Goal: Task Accomplishment & Management: Use online tool/utility

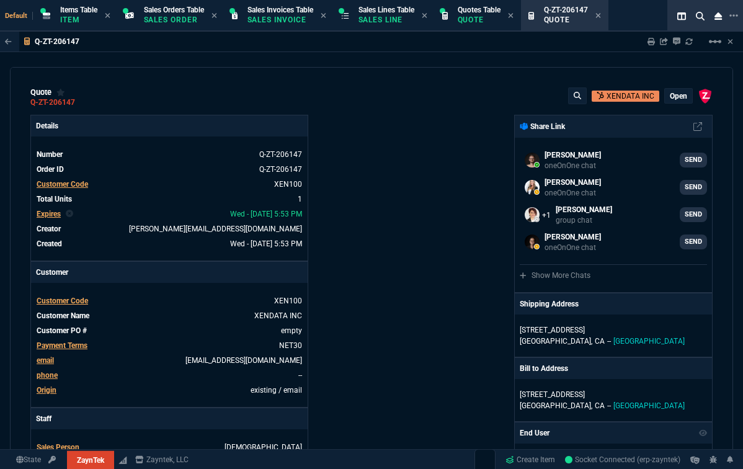
select select "12: [PERSON_NAME]"
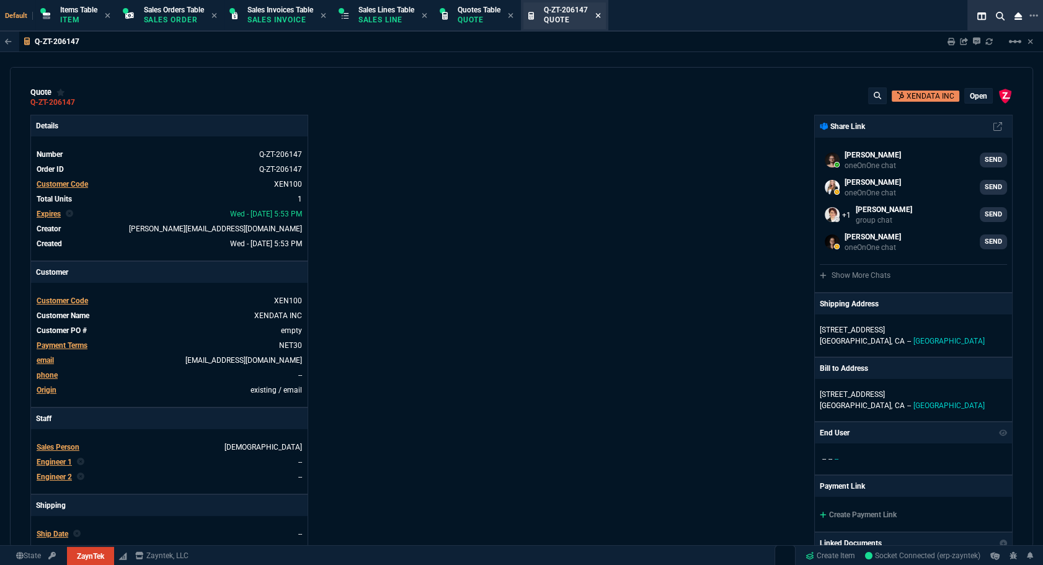
click at [600, 15] on icon at bounding box center [597, 15] width 5 height 5
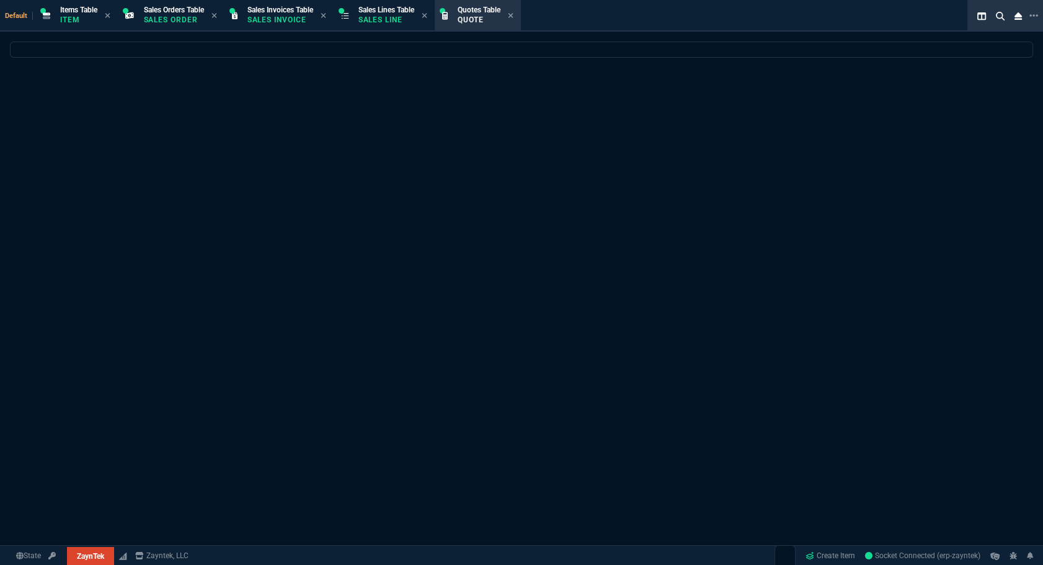
select select
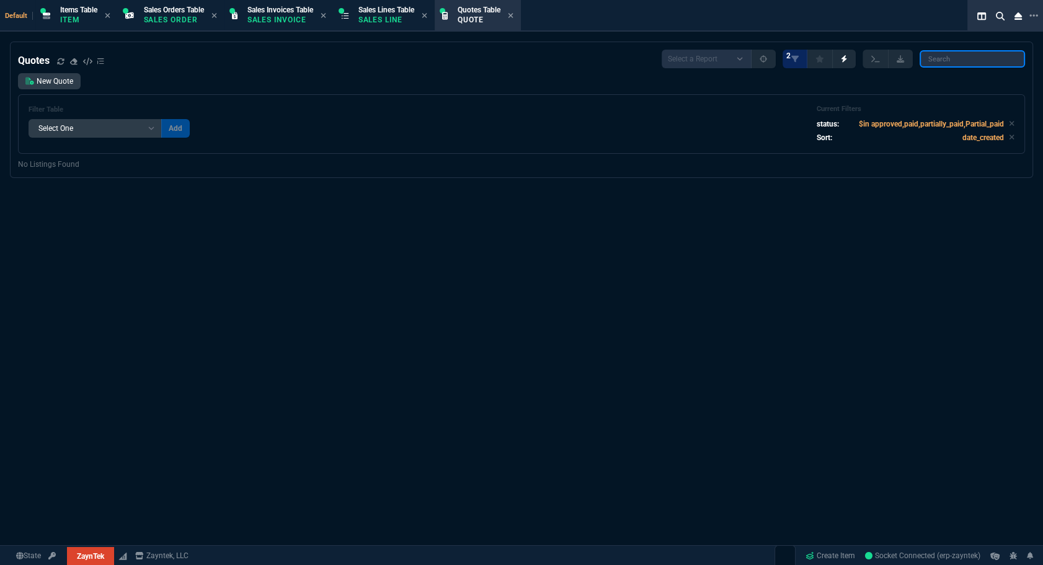
click at [742, 56] on input "search" at bounding box center [972, 58] width 105 height 17
paste input "Q-ZT-205604"
type input "Q-ZT-205604"
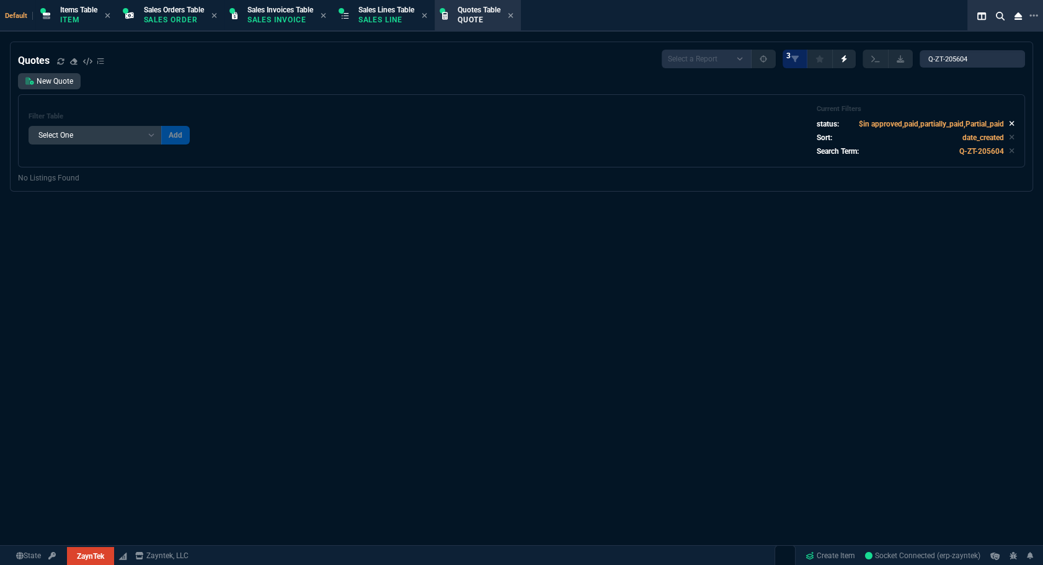
click at [742, 123] on icon at bounding box center [1012, 124] width 5 height 5
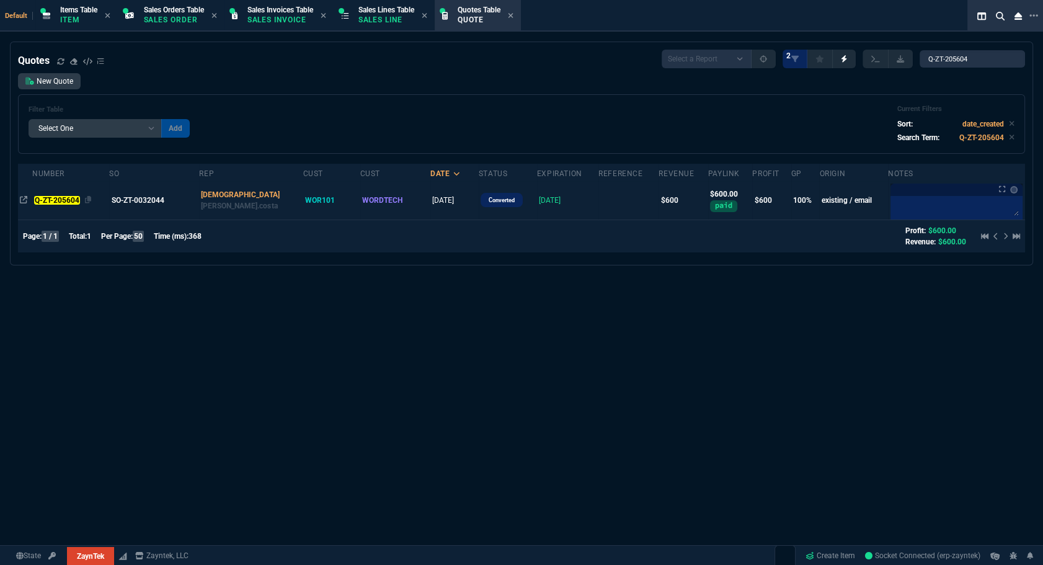
click at [50, 201] on mark "Q-ZT-205604" at bounding box center [56, 200] width 45 height 9
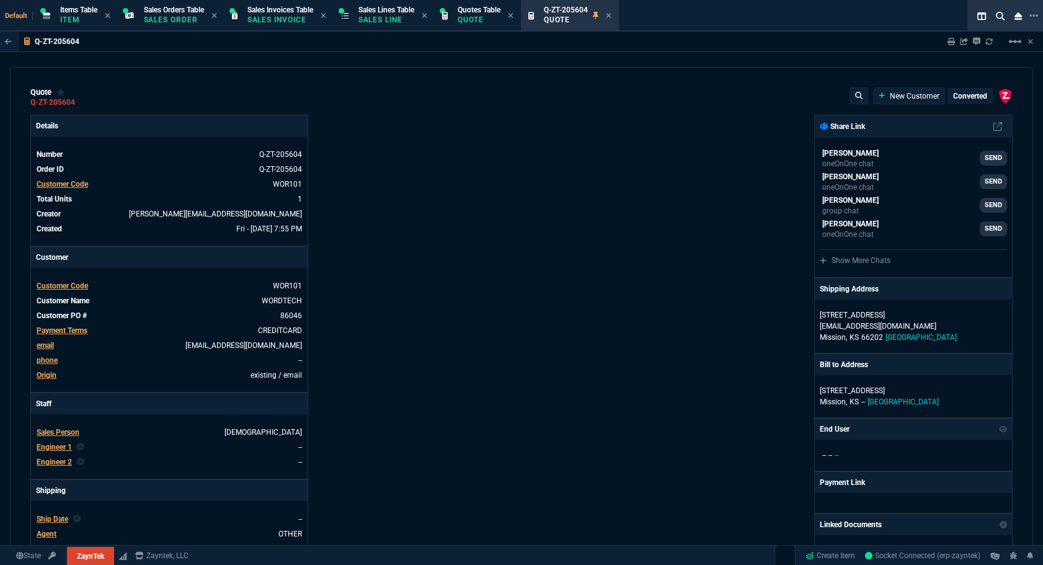
type input "100"
type input "600"
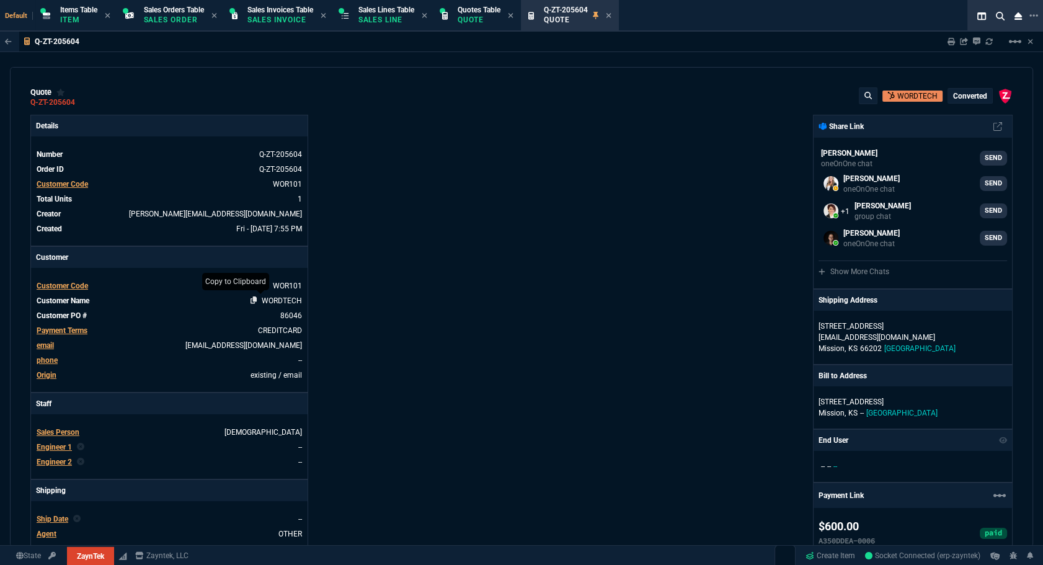
click at [252, 298] on icon at bounding box center [254, 299] width 7 height 7
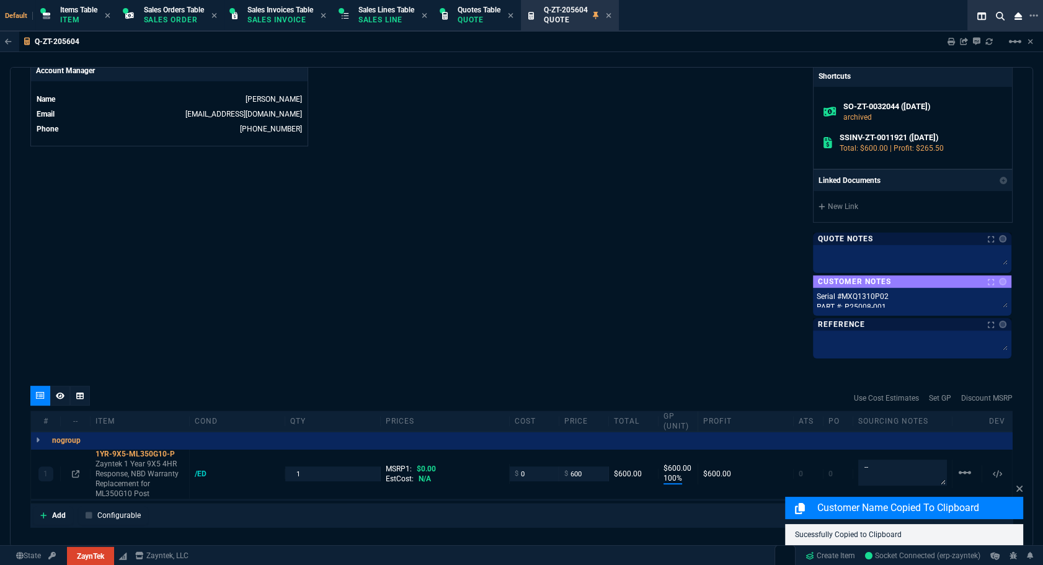
scroll to position [727, 0]
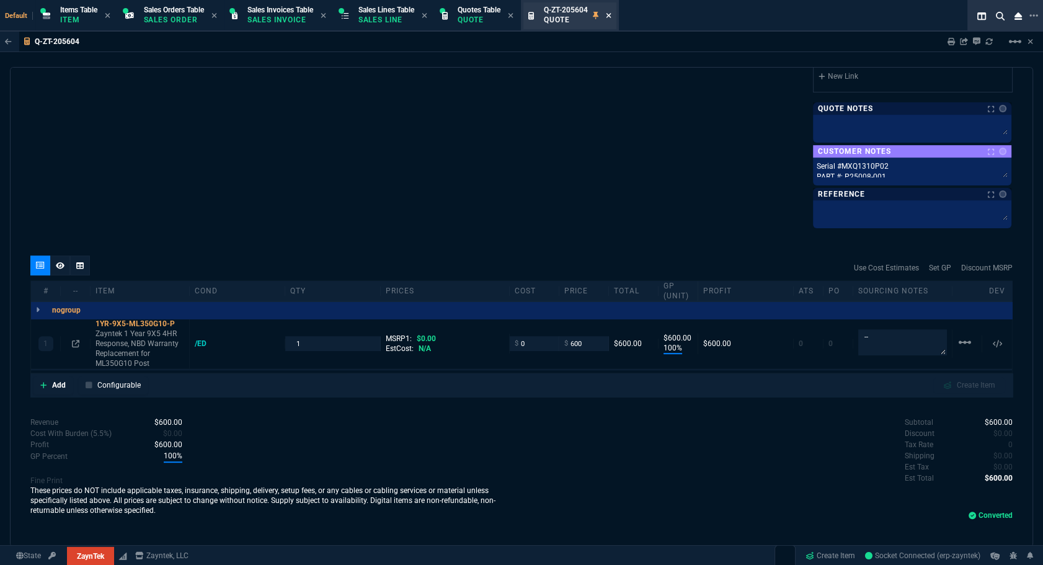
click at [611, 17] on icon at bounding box center [609, 15] width 6 height 7
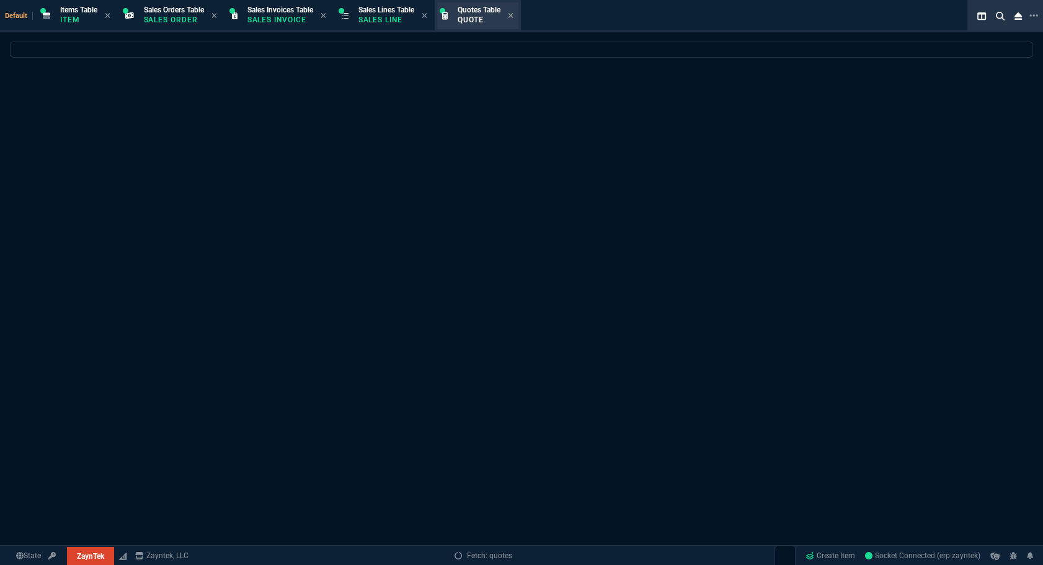
select select
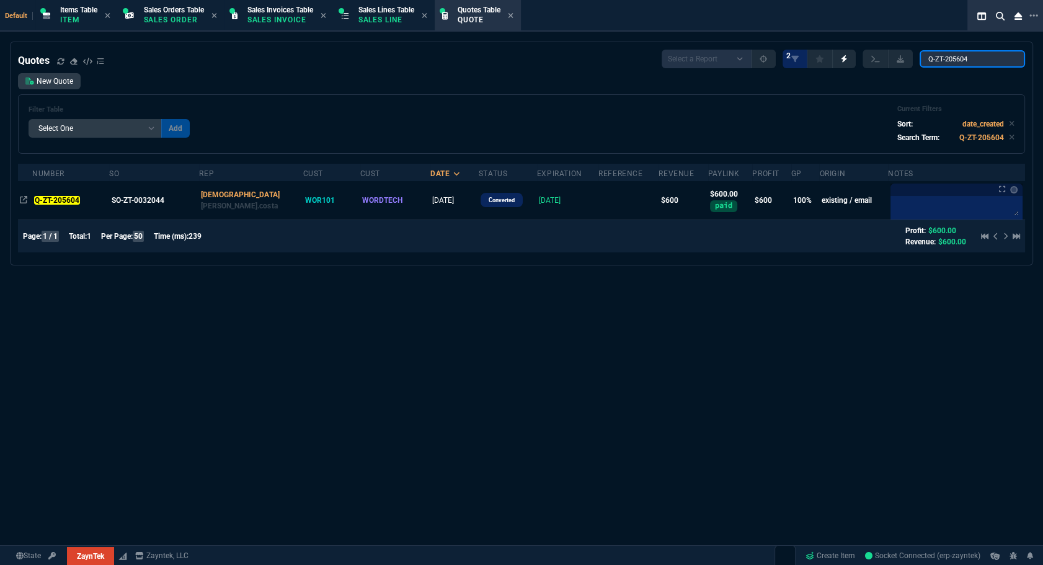
click at [742, 63] on input "Q-ZT-205604" at bounding box center [972, 58] width 105 height 17
click at [742, 60] on input "Q-ZT-205604" at bounding box center [972, 58] width 105 height 17
click at [742, 61] on input "Q-ZT-205604" at bounding box center [972, 58] width 105 height 17
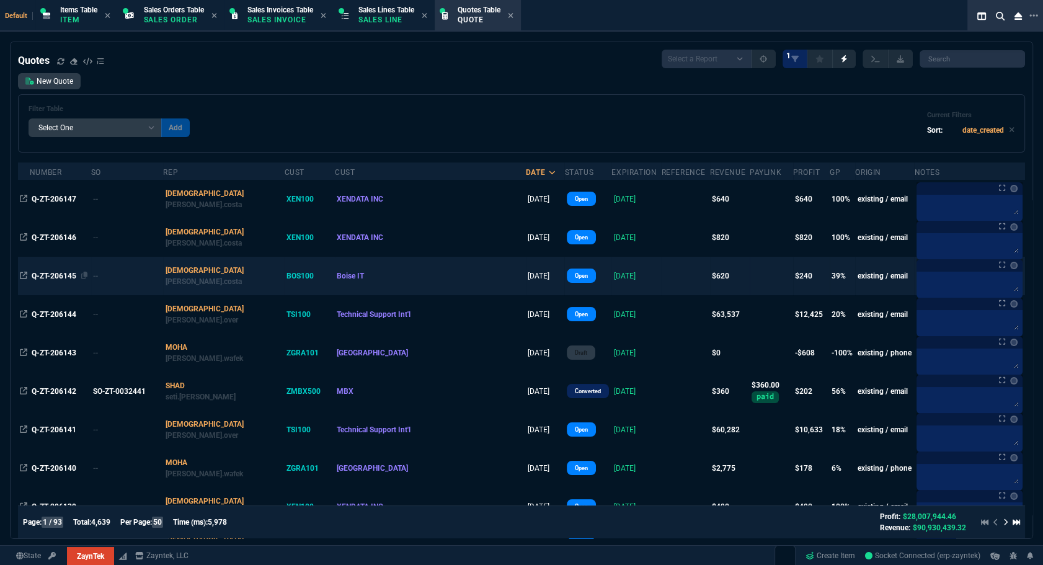
click at [38, 275] on span "Q-ZT-206145" at bounding box center [54, 276] width 45 height 9
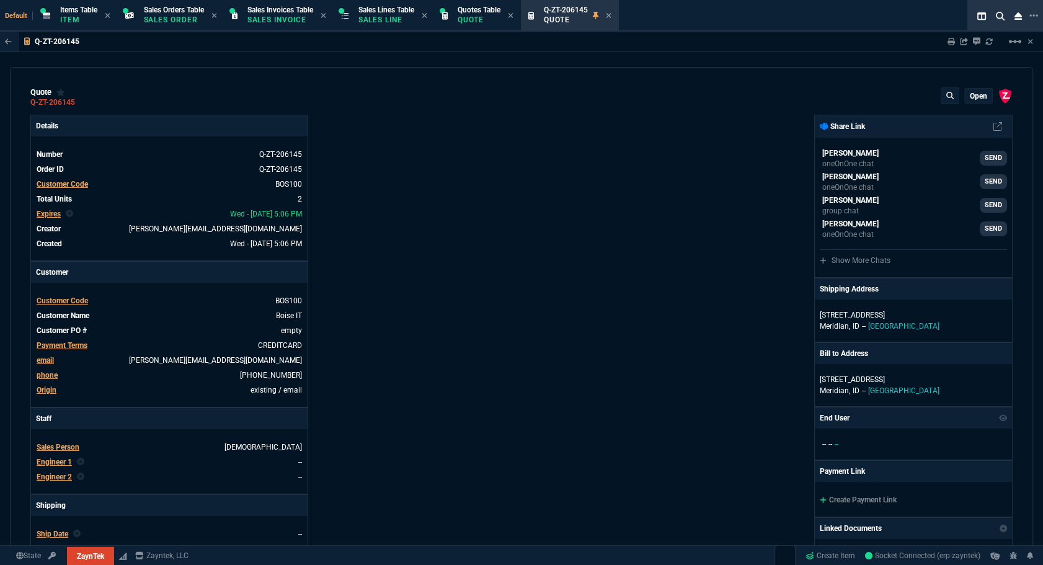
type input "47"
type input "180"
type input "34"
type input "80"
type input "60"
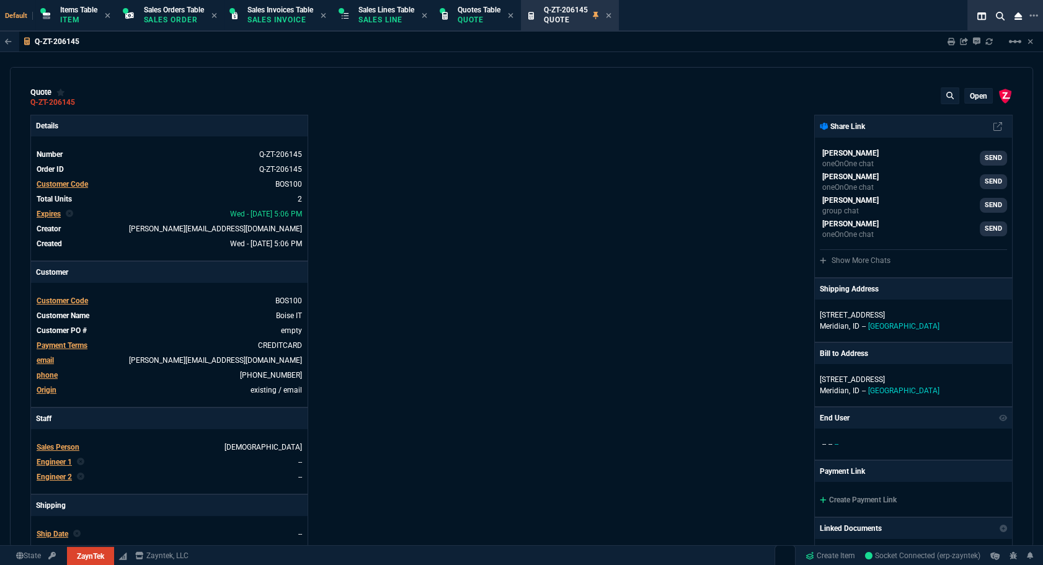
type input "76"
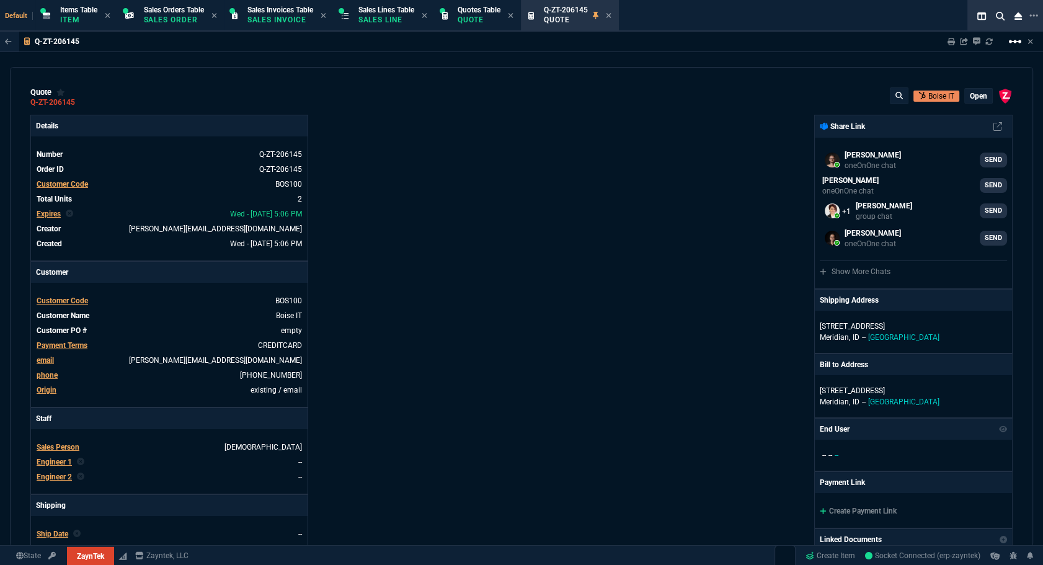
click at [742, 43] on mat-icon "linear_scale" at bounding box center [1015, 41] width 15 height 15
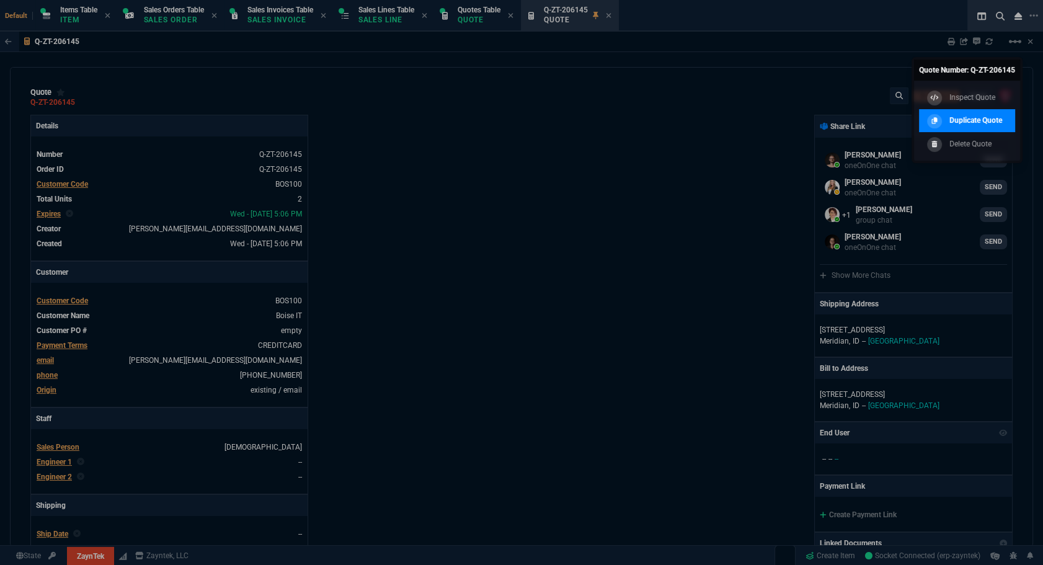
click at [742, 115] on p "Duplicate Quote" at bounding box center [975, 120] width 53 height 11
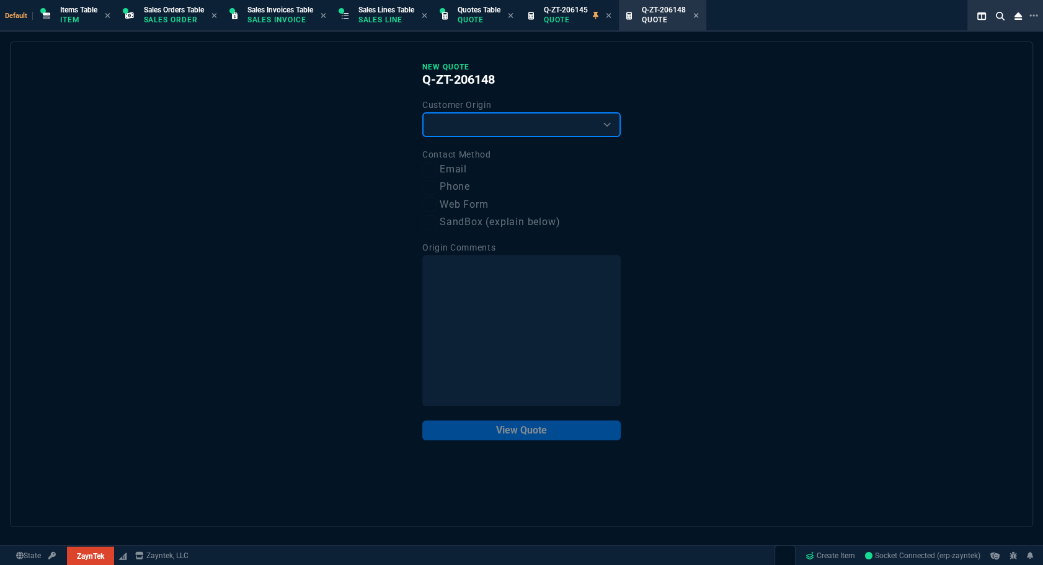
click at [550, 130] on select "Existing Customer Amazon Lead (first order) Website Lead (first order) Called (…" at bounding box center [521, 124] width 198 height 25
select select "existing"
click at [422, 112] on select "Existing Customer Amazon Lead (first order) Website Lead (first order) Called (…" at bounding box center [521, 124] width 198 height 25
click at [458, 167] on label "Email" at bounding box center [521, 170] width 198 height 16
click at [437, 167] on input "Email" at bounding box center [429, 169] width 15 height 15
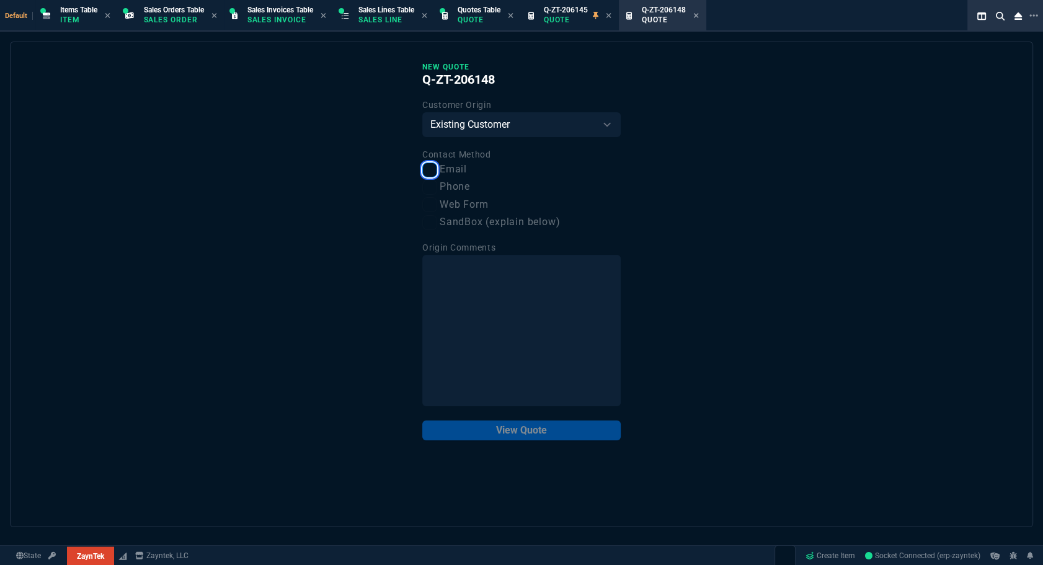
checkbox input "true"
click at [575, 438] on button "View Quote" at bounding box center [521, 430] width 198 height 20
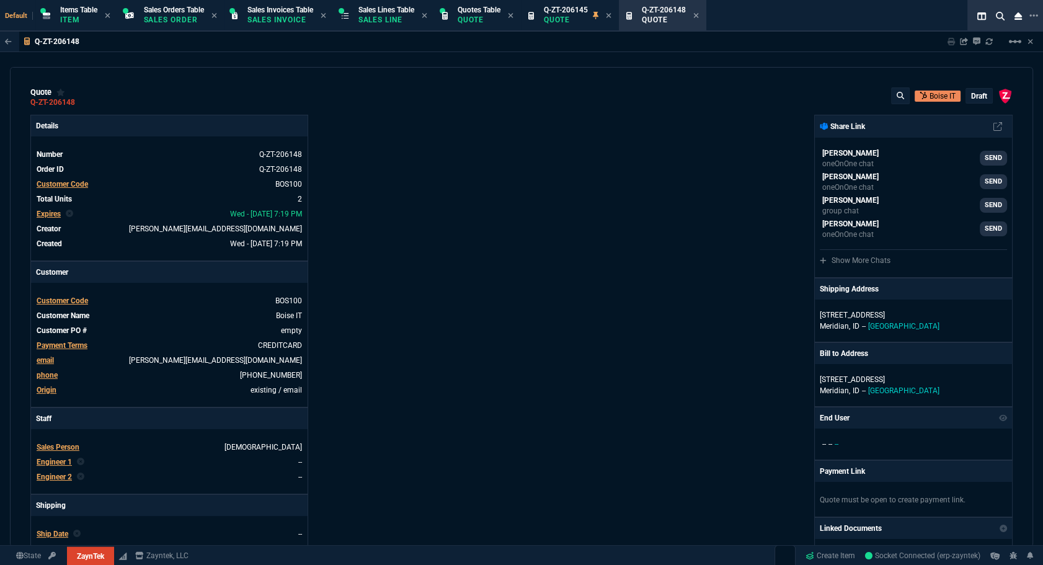
type input "47"
type input "180"
type input "34"
type input "80"
type input "60"
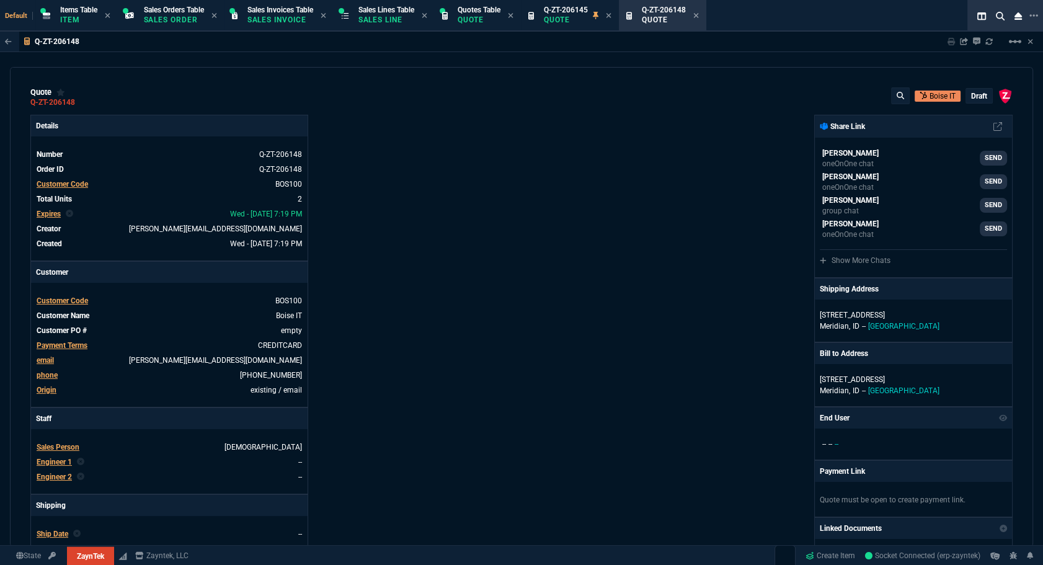
type input "76"
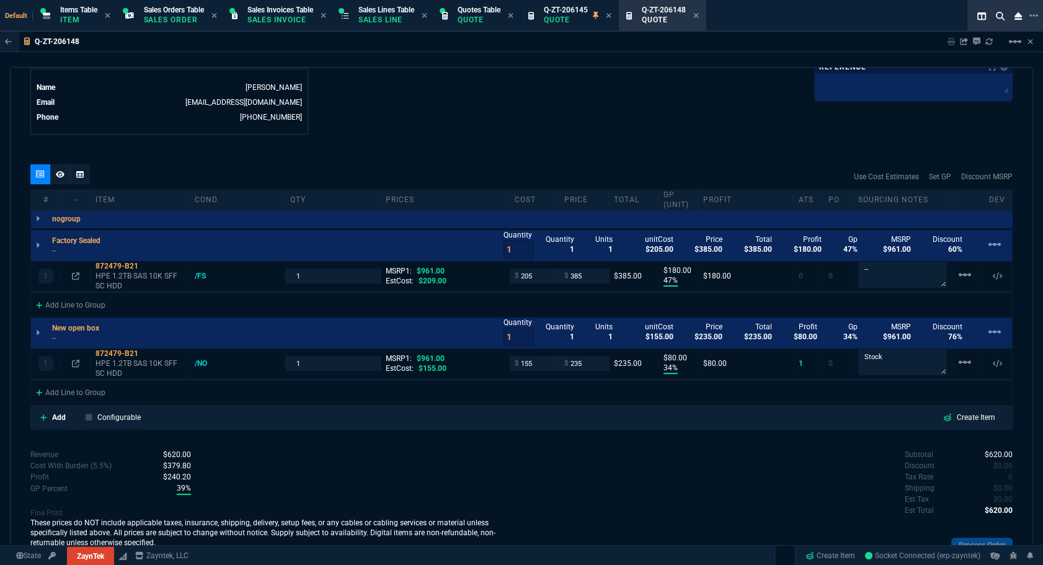
scroll to position [564, 0]
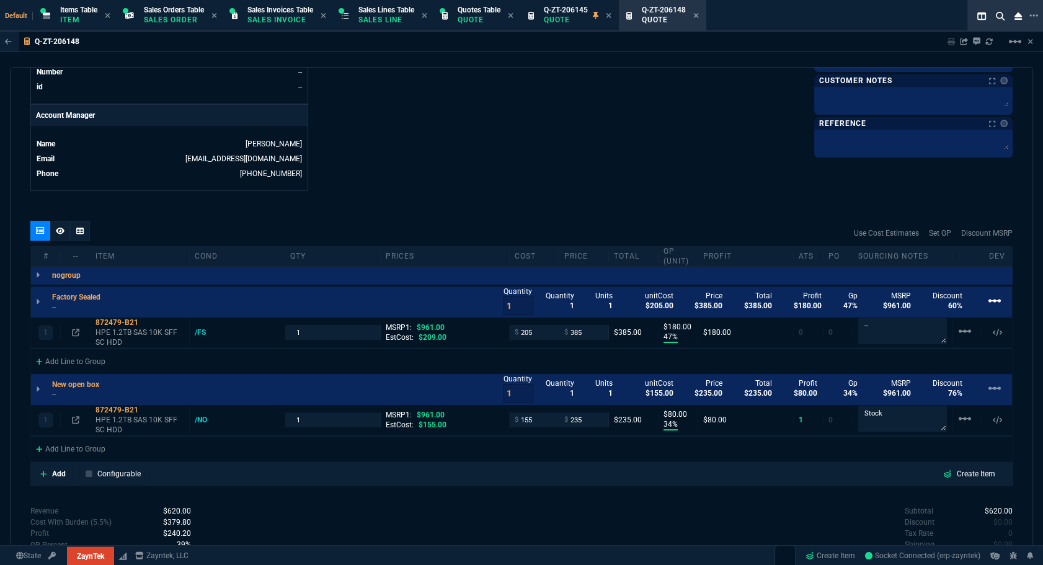
click at [742, 304] on mat-icon "linear_scale" at bounding box center [994, 300] width 15 height 15
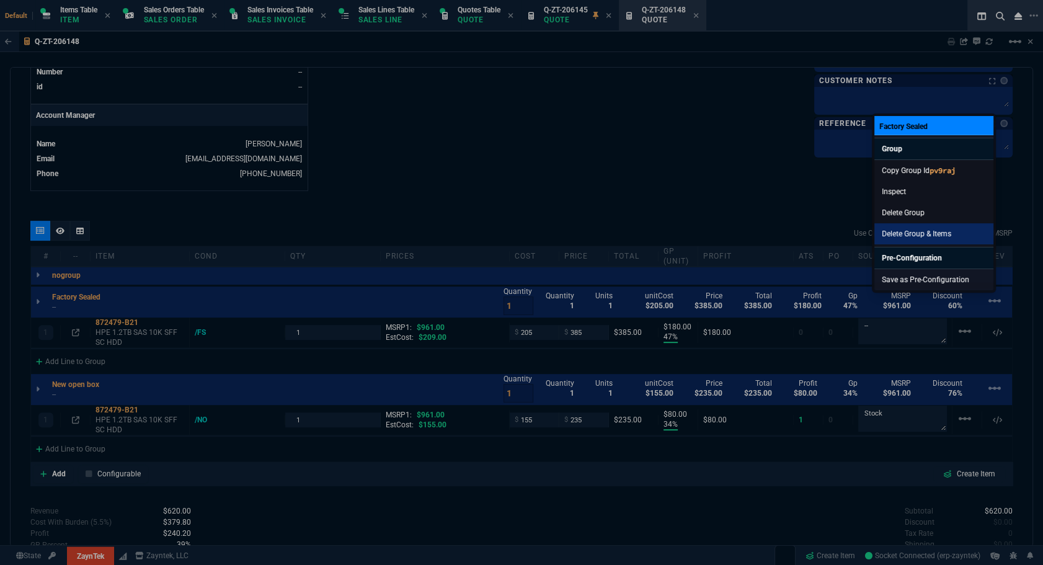
click at [742, 230] on link "Delete Group & Items" at bounding box center [933, 233] width 119 height 21
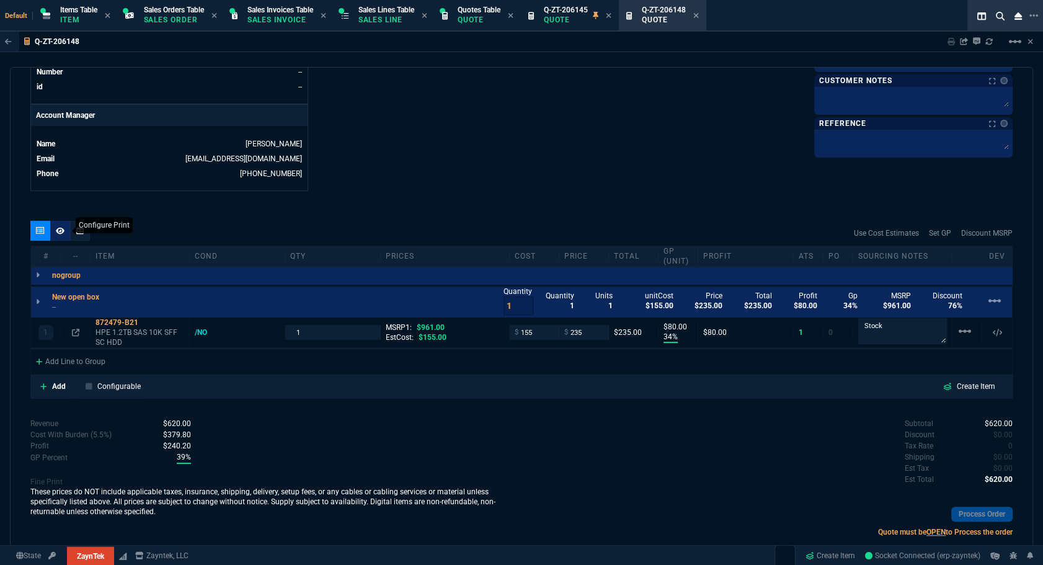
click at [60, 239] on div at bounding box center [60, 231] width 20 height 20
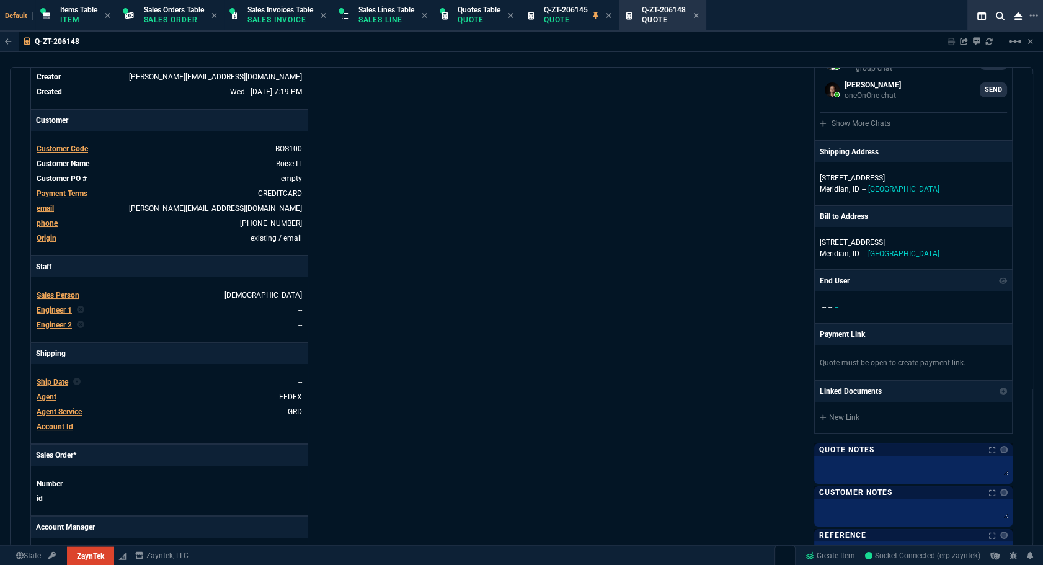
scroll to position [0, 0]
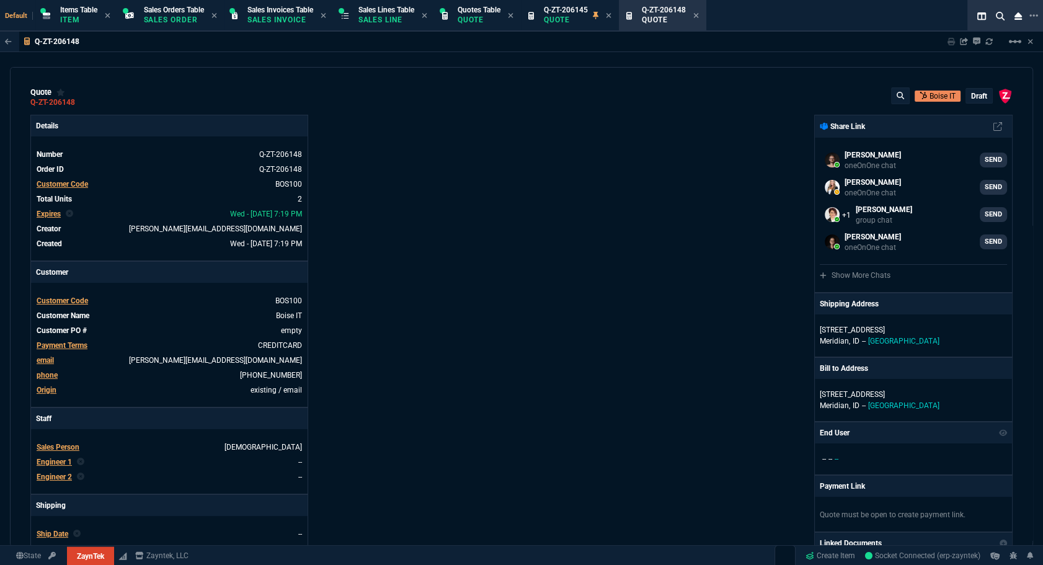
click at [742, 99] on p "draft" at bounding box center [979, 96] width 16 height 10
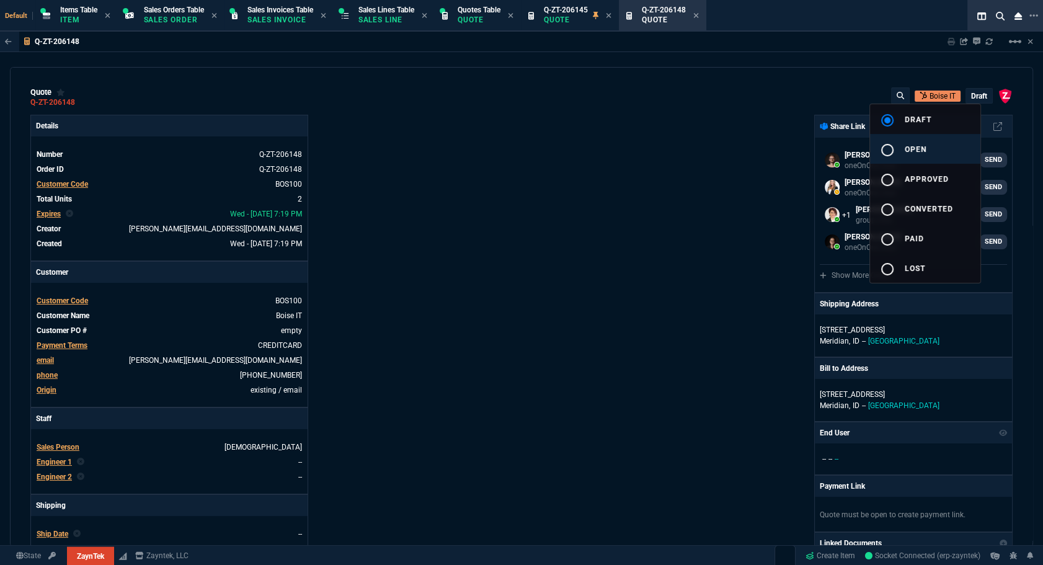
click at [742, 143] on button "radio_button_unchecked open" at bounding box center [925, 149] width 110 height 30
type input "34"
type input "80"
type input "76"
click at [629, 185] on div at bounding box center [521, 282] width 1043 height 565
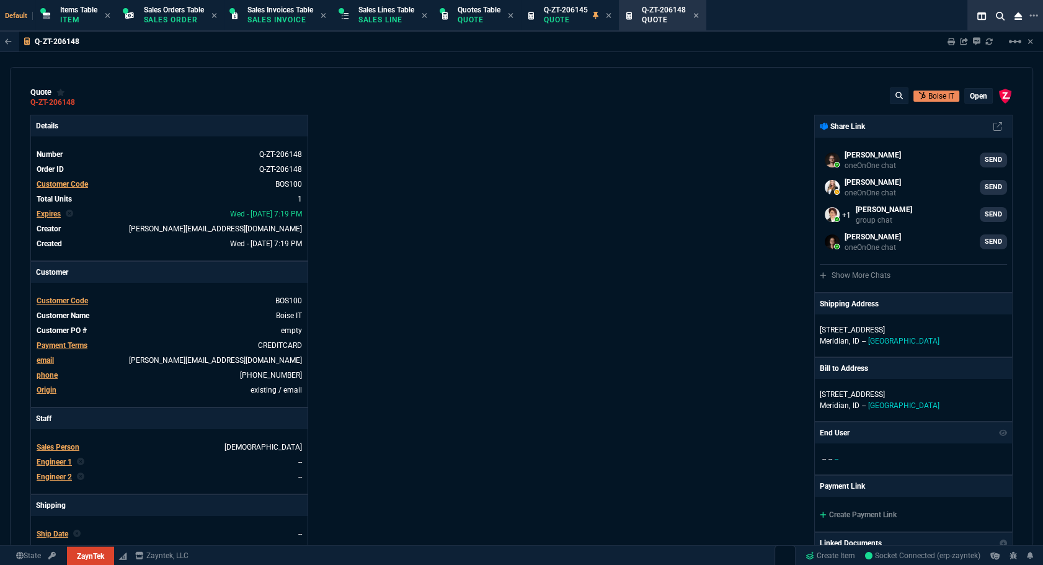
type input "34"
type input "80"
type input "76"
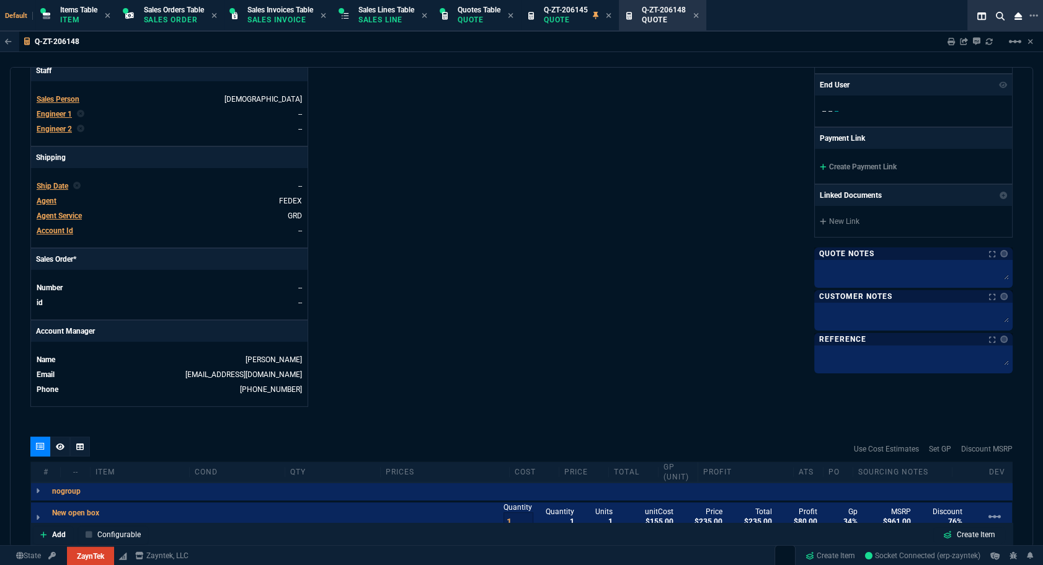
scroll to position [236, 0]
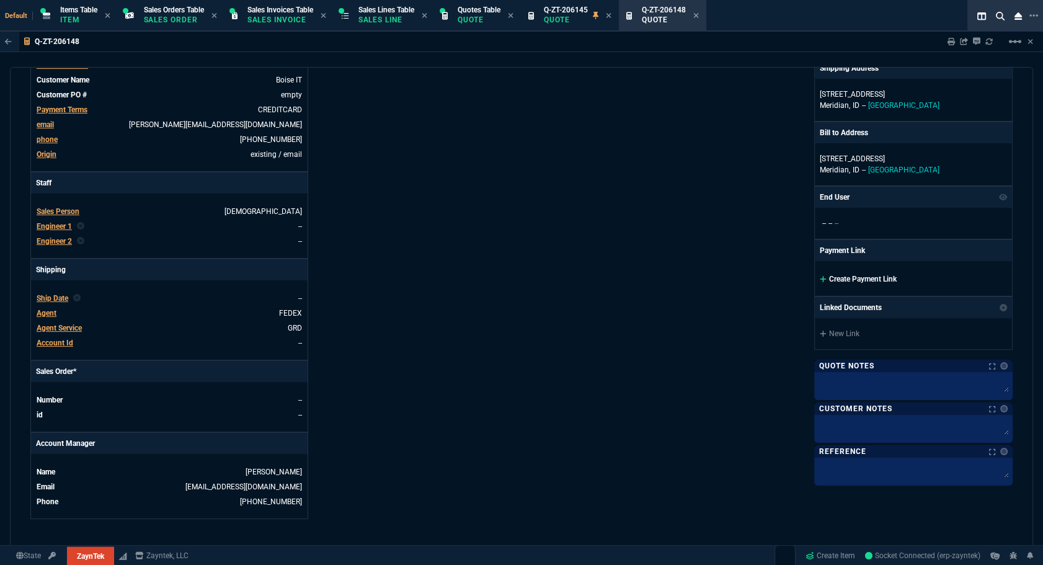
click at [742, 281] on link "Create Payment Link" at bounding box center [858, 279] width 77 height 9
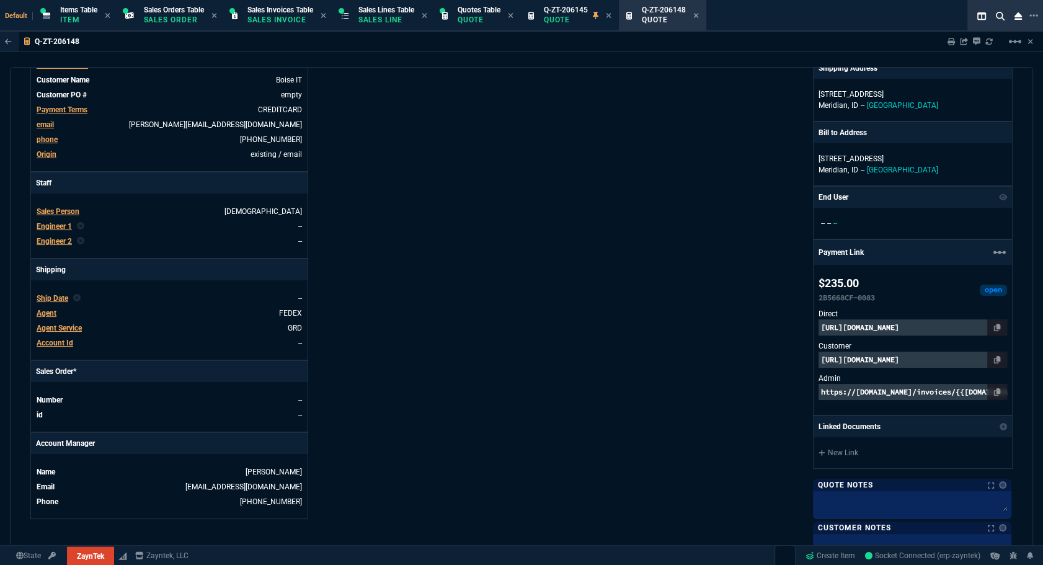
scroll to position [10, 0]
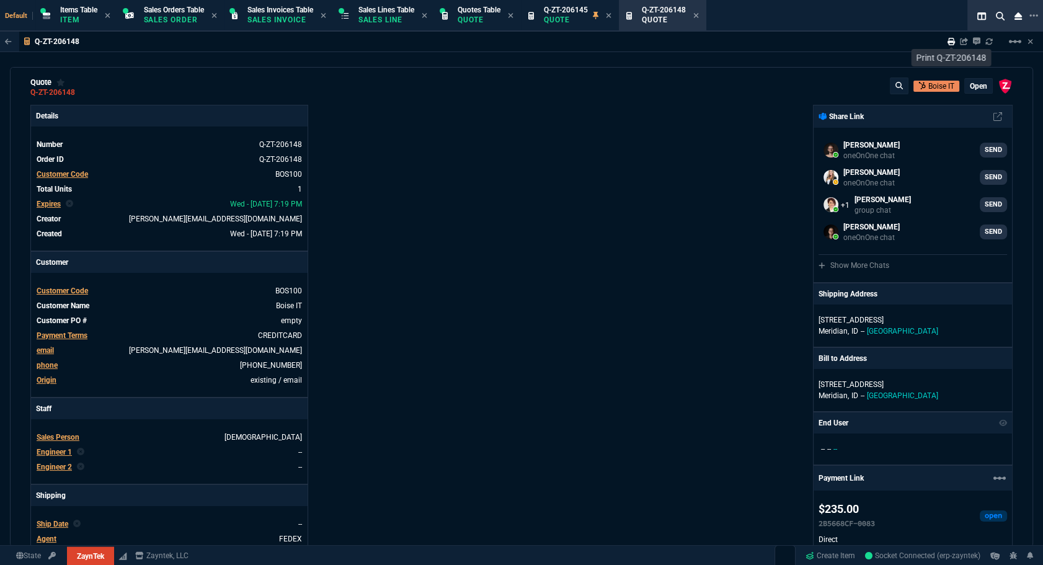
click at [742, 43] on icon at bounding box center [951, 41] width 7 height 7
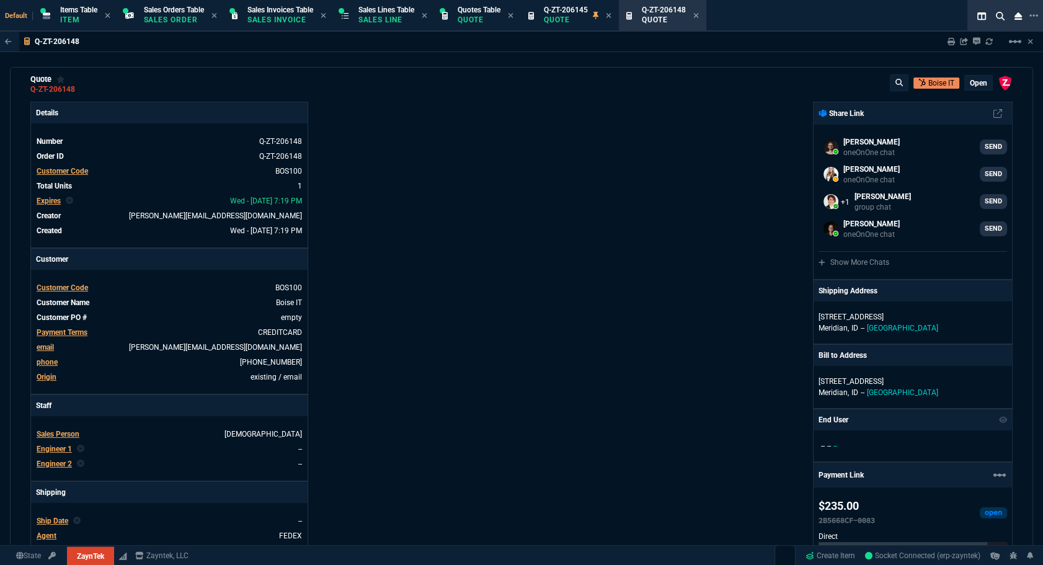
type input "34"
type input "80"
type input "76"
click at [726, 406] on div "ZaynTek, LLC 2609 Technology Dr Suite 200 Plano, TX 75074 Share Link Brian Over…" at bounding box center [767, 463] width 491 height 723
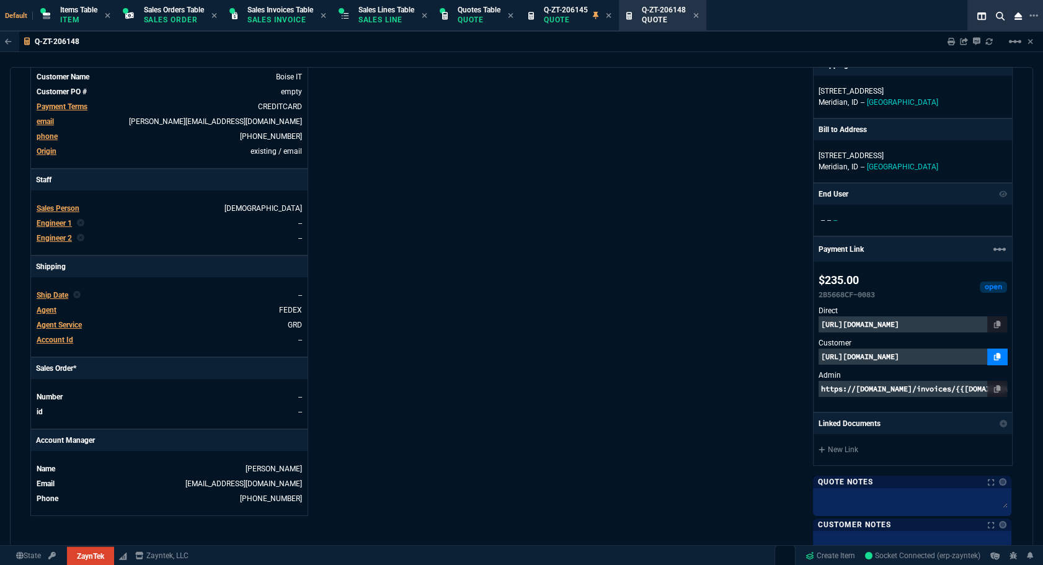
click at [742, 361] on link at bounding box center [997, 357] width 20 height 16
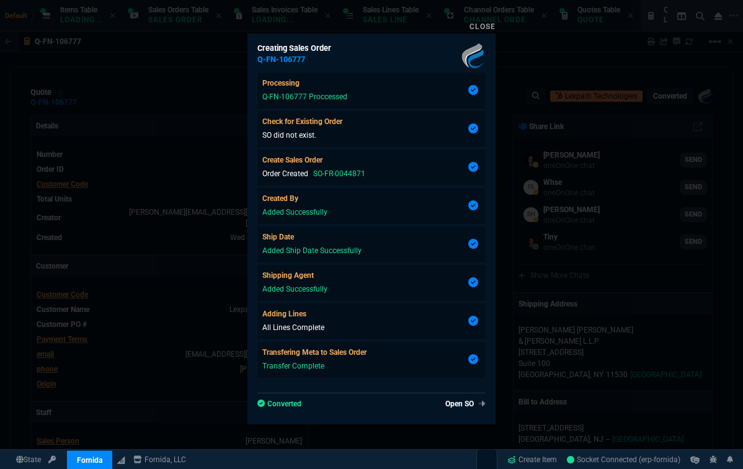
select select "12: [PERSON_NAME]"
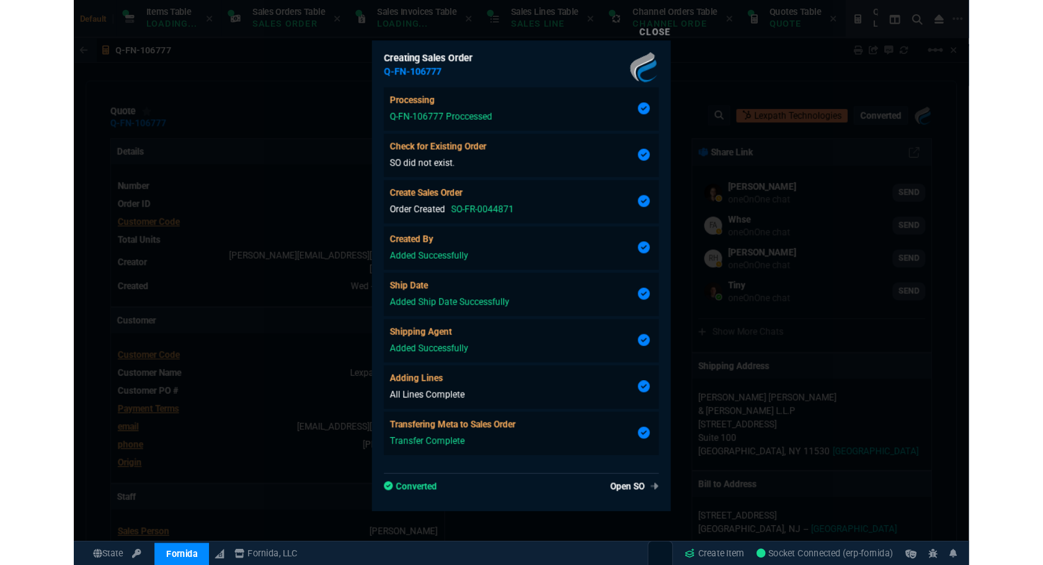
scroll to position [94, 0]
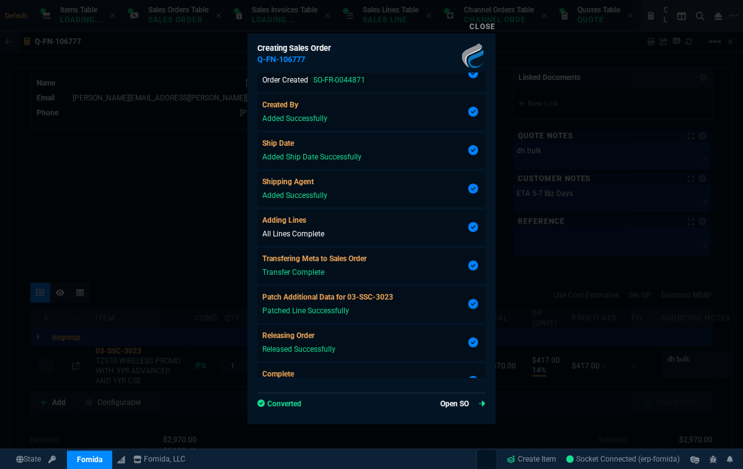
click at [471, 403] on link "Open SO" at bounding box center [462, 403] width 45 height 11
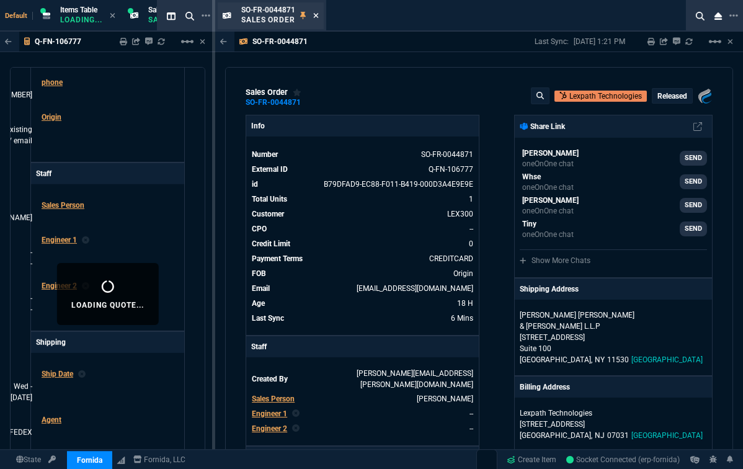
click at [314, 14] on icon at bounding box center [316, 15] width 6 height 7
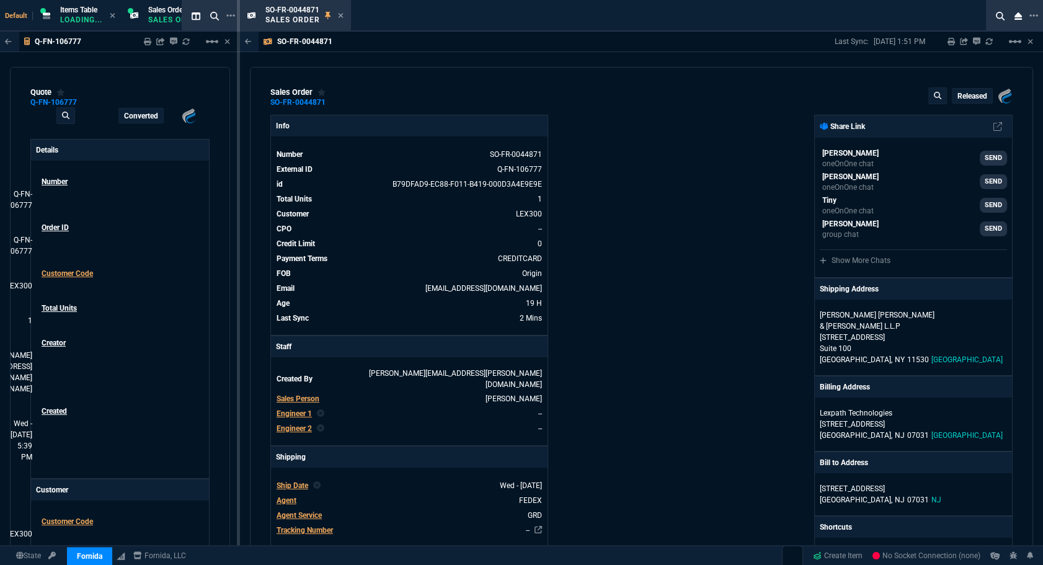
type input "14"
type input "417"
select select "12: [PERSON_NAME]"
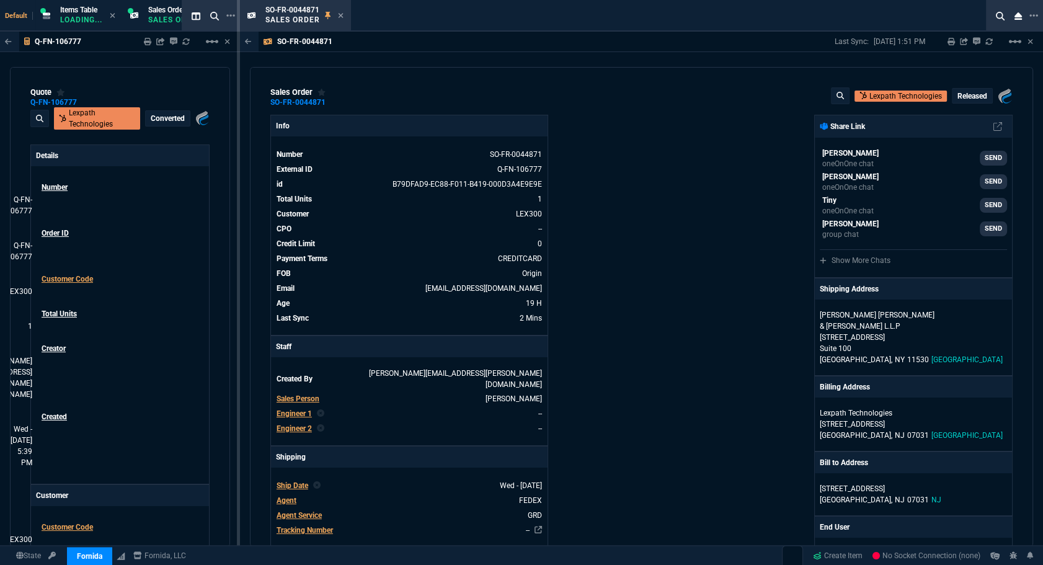
type input "33"
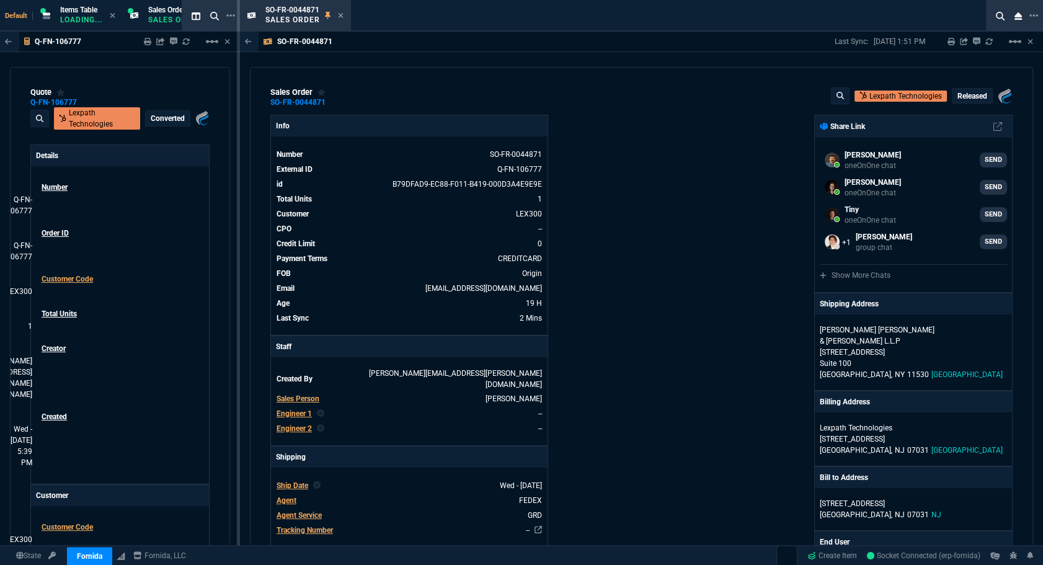
click at [528, 33] on div "SO-FR-0044871 Last Sync: 9/3/25, 1:51 PM Sharing SO-FR-0044871 Link Dev Link Sh…" at bounding box center [641, 42] width 803 height 20
click at [687, 11] on div "SO-FR-0044871 Sales Order" at bounding box center [616, 16] width 753 height 32
click at [339, 16] on icon at bounding box center [341, 15] width 6 height 7
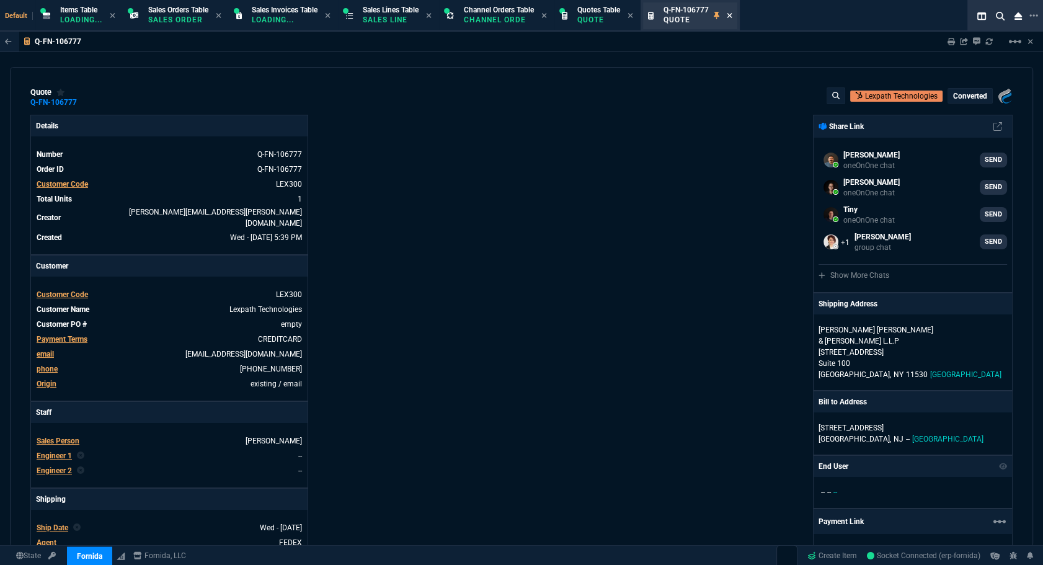
click at [732, 15] on icon at bounding box center [730, 15] width 6 height 7
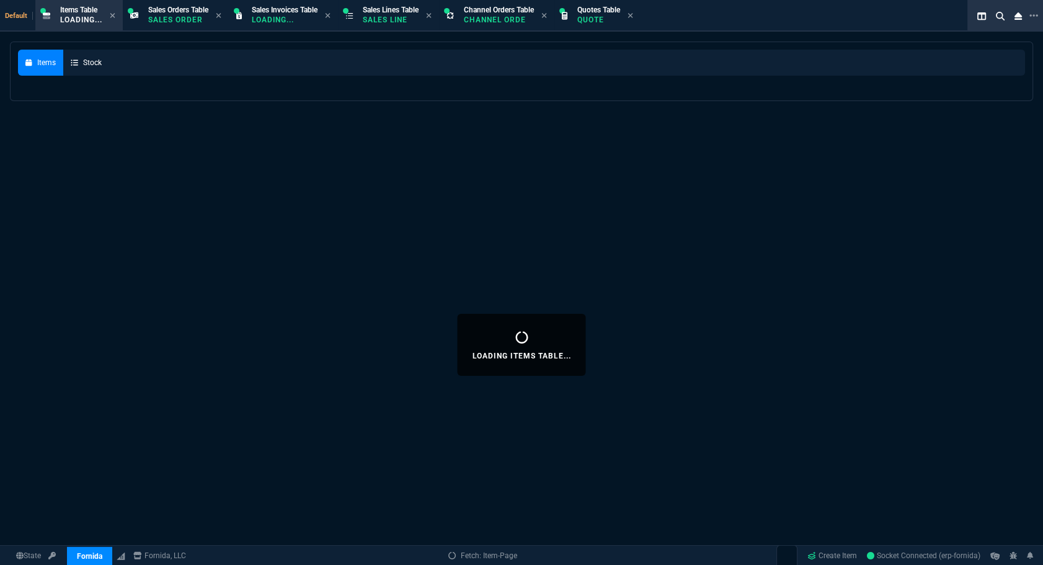
select select
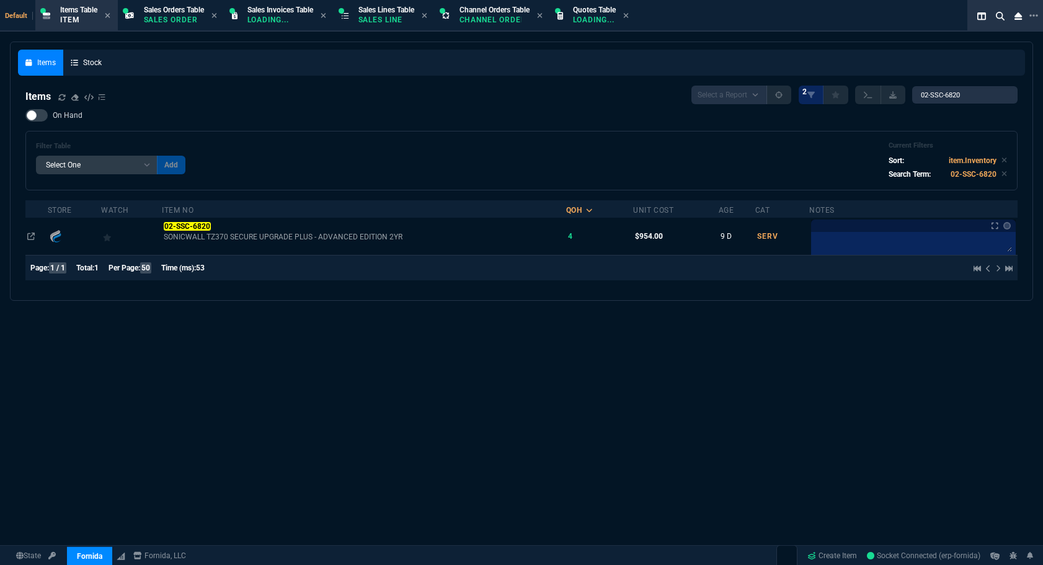
select select "12: [PERSON_NAME]"
select select
click at [998, 96] on input "02-SSC-6820" at bounding box center [964, 94] width 105 height 17
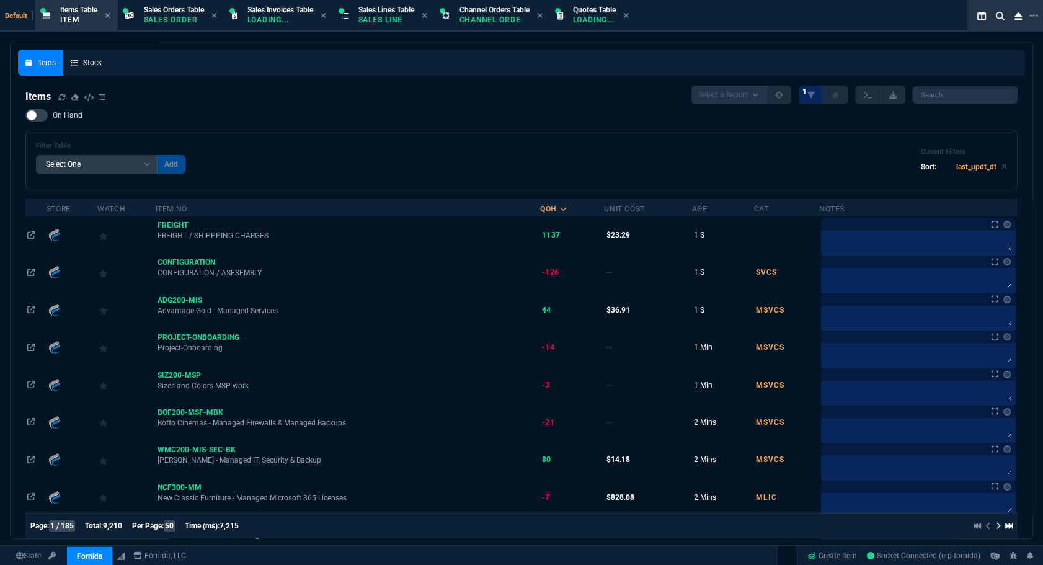
click at [211, 133] on div "Filter Table Select One Add Filter () Age () Cat (item.ItemCategoryCode) Item N…" at bounding box center [521, 160] width 992 height 58
